Goal: Task Accomplishment & Management: Complete application form

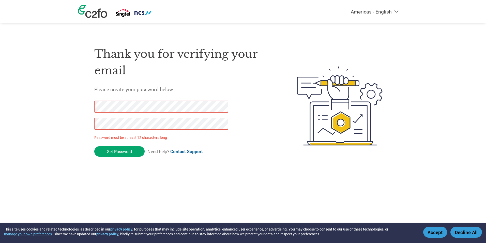
click at [224, 131] on form "Password must be at least 12 characters long Set Password Need help? Contact Su…" at bounding box center [165, 129] width 143 height 59
click at [127, 153] on input "Set Password" at bounding box center [119, 151] width 50 height 10
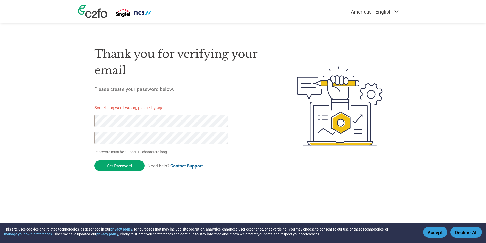
click at [152, 153] on p "Password must be at least 12 characters long" at bounding box center [162, 151] width 136 height 5
click at [51, 117] on div "Americas - English Américas - Español [GEOGRAPHIC_DATA] - Português Amériques -…" at bounding box center [243, 85] width 486 height 171
click at [285, 175] on html "This site uses cookies and related technologies, as described in our privacy po…" at bounding box center [243, 95] width 486 height 191
click at [72, 122] on div "Americas - English Américas - Español [GEOGRAPHIC_DATA] - Português Amériques -…" at bounding box center [243, 85] width 486 height 171
click at [84, 136] on div "Thank you for verifying your email Please create your password below. Something…" at bounding box center [243, 105] width 331 height 135
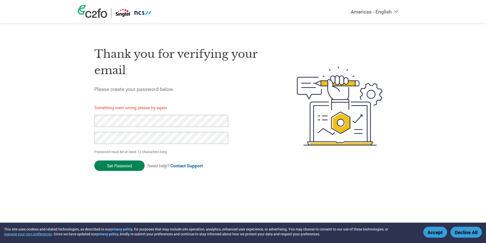
click at [139, 166] on input "Set Password" at bounding box center [119, 165] width 50 height 10
click at [270, 103] on div "Thank you for verifying your email Please create your password below. Something…" at bounding box center [183, 105] width 178 height 135
drag, startPoint x: 277, startPoint y: 164, endPoint x: 295, endPoint y: 147, distance: 24.1
click at [278, 163] on div at bounding box center [332, 105] width 119 height 135
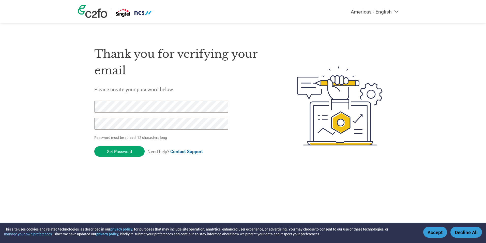
drag, startPoint x: 129, startPoint y: 153, endPoint x: 132, endPoint y: 153, distance: 3.1
click at [129, 153] on input "Set Password" at bounding box center [119, 151] width 50 height 10
